Goal: Transaction & Acquisition: Purchase product/service

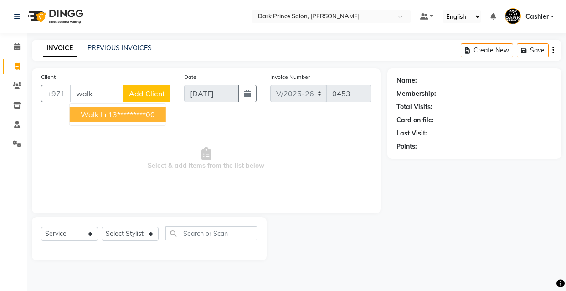
select select "8540"
select select "service"
click at [114, 118] on ngb-highlight "13*********00" at bounding box center [131, 114] width 47 height 9
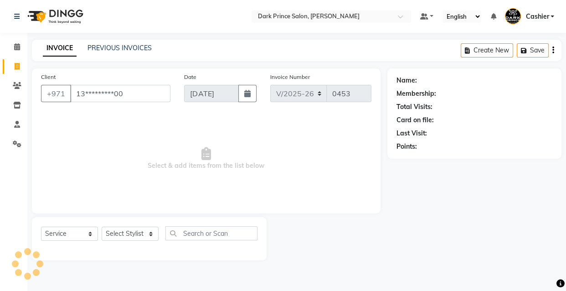
type input "13*********00"
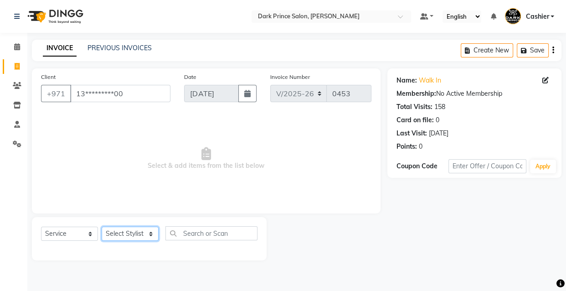
click at [141, 231] on select "Select Stylist [PERSON_NAME] [PERSON_NAME]" at bounding box center [130, 234] width 57 height 14
select select "84431"
click at [102, 227] on select "Select Stylist [PERSON_NAME] [PERSON_NAME]" at bounding box center [130, 234] width 57 height 14
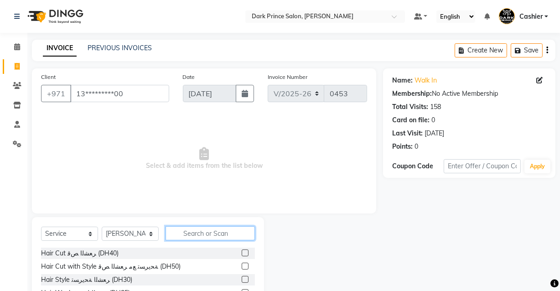
click at [198, 233] on input "text" at bounding box center [209, 233] width 89 height 14
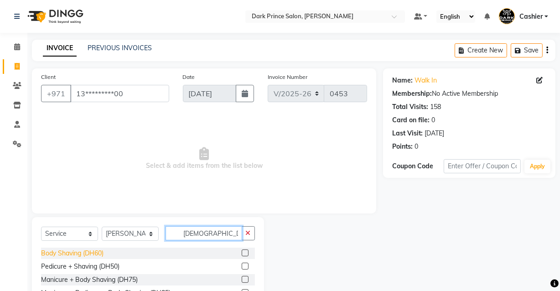
type input "[DEMOGRAPHIC_DATA]"
click at [93, 251] on div "Body Shaving (DH60)" at bounding box center [72, 253] width 62 height 10
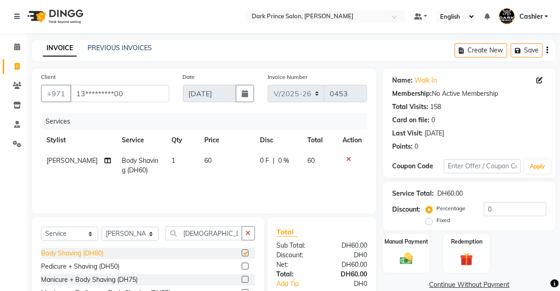
checkbox input "false"
click at [350, 159] on icon at bounding box center [348, 159] width 5 height 6
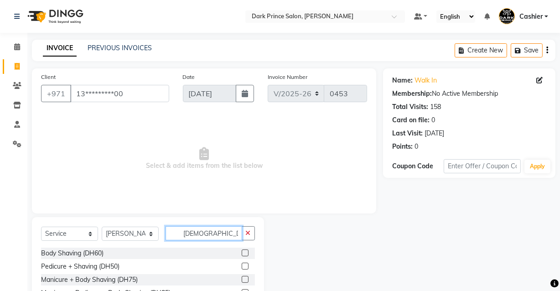
click at [211, 235] on input "[DEMOGRAPHIC_DATA]" at bounding box center [203, 233] width 77 height 14
type input "s"
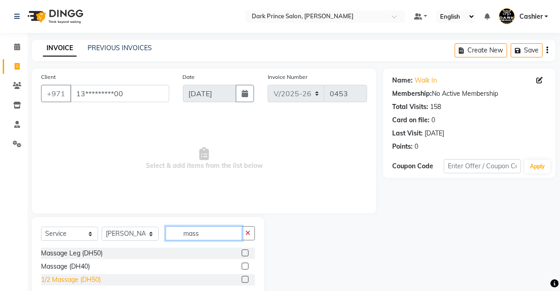
type input "mass"
click at [94, 283] on div "1/2 Massage (DH50)" at bounding box center [71, 280] width 60 height 10
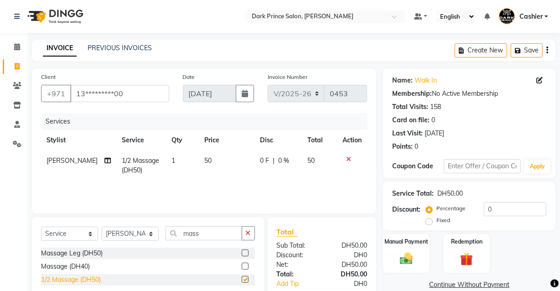
checkbox input "false"
click at [226, 234] on input "mass" at bounding box center [203, 233] width 77 height 14
type input "m"
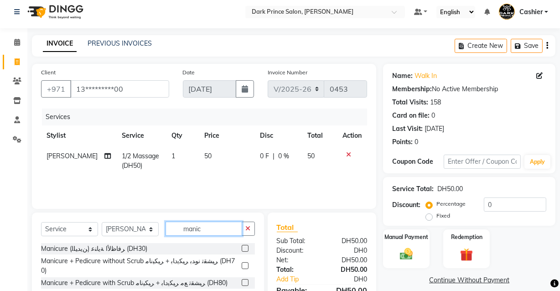
scroll to position [74, 0]
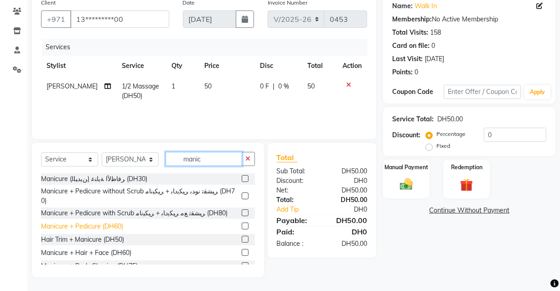
type input "manic"
click at [86, 221] on div "Manicure + Pedicure (DH60)" at bounding box center [82, 226] width 82 height 10
checkbox input "false"
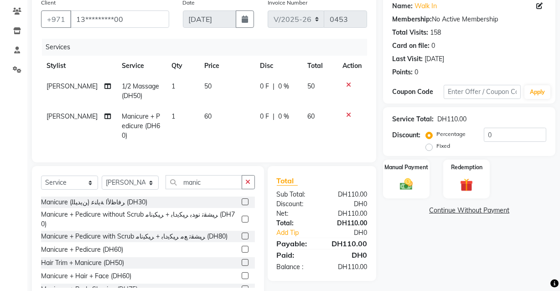
click at [210, 112] on td "60" at bounding box center [227, 126] width 56 height 40
select select "84431"
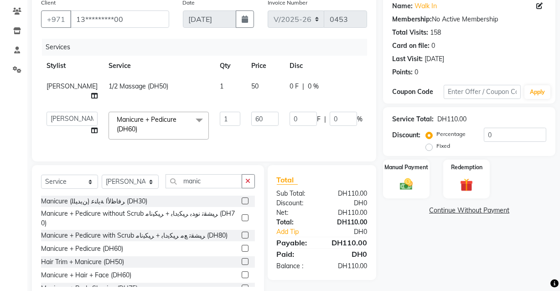
click at [218, 114] on td "1" at bounding box center [229, 125] width 31 height 39
click at [251, 119] on input "60" at bounding box center [264, 119] width 27 height 14
type input "6"
type input "50"
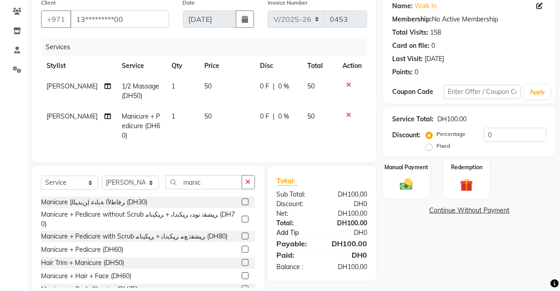
click at [287, 237] on link "Add Tip" at bounding box center [300, 233] width 61 height 10
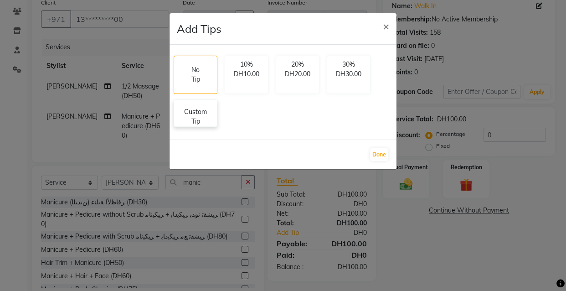
click at [194, 122] on p "Custom Tip" at bounding box center [196, 116] width 32 height 19
select select "84431"
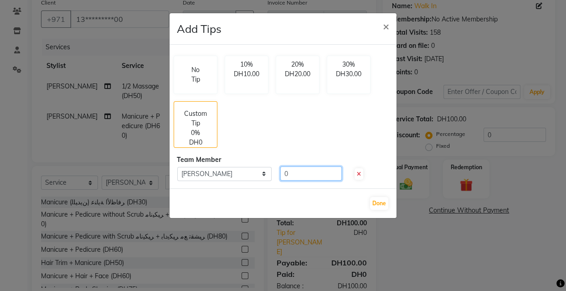
click at [321, 177] on input "0" at bounding box center [311, 173] width 62 height 14
type input "20"
click at [377, 202] on button "Done" at bounding box center [379, 203] width 18 height 13
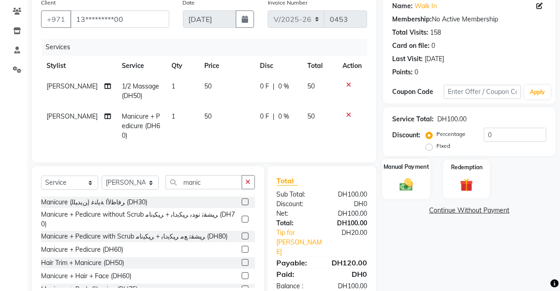
click at [398, 184] on img at bounding box center [406, 183] width 22 height 15
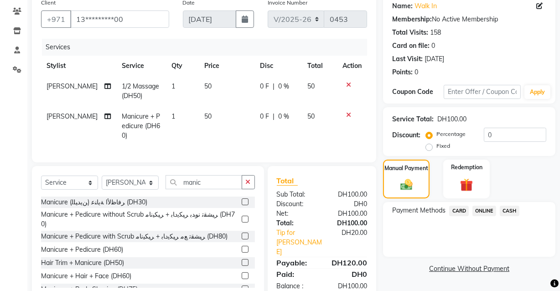
click at [458, 209] on span "CARD" at bounding box center [459, 211] width 20 height 10
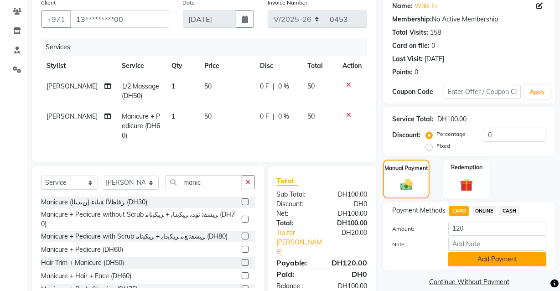
click at [504, 259] on button "Add Payment" at bounding box center [497, 259] width 98 height 14
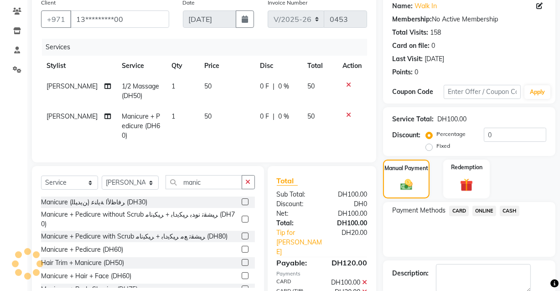
scroll to position [123, 0]
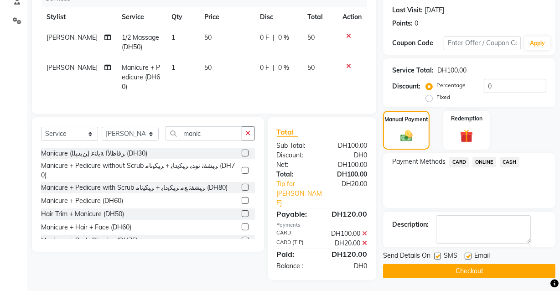
click at [510, 268] on button "Checkout" at bounding box center [469, 271] width 172 height 14
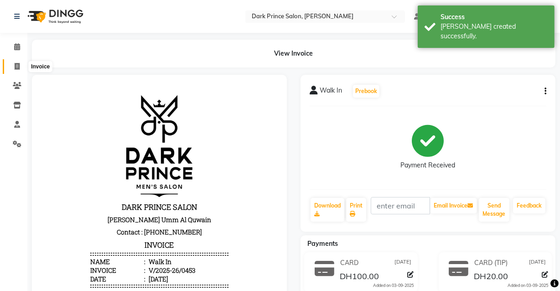
click at [18, 65] on icon at bounding box center [17, 66] width 5 height 7
select select "service"
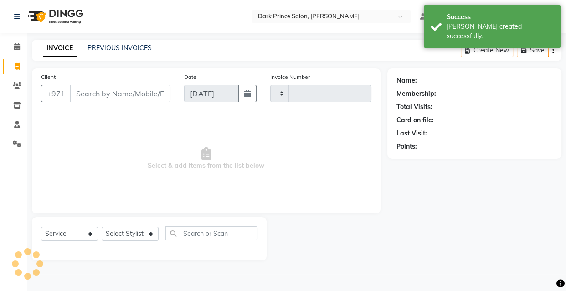
type input "0454"
select select "8540"
